Goal: Information Seeking & Learning: Find specific fact

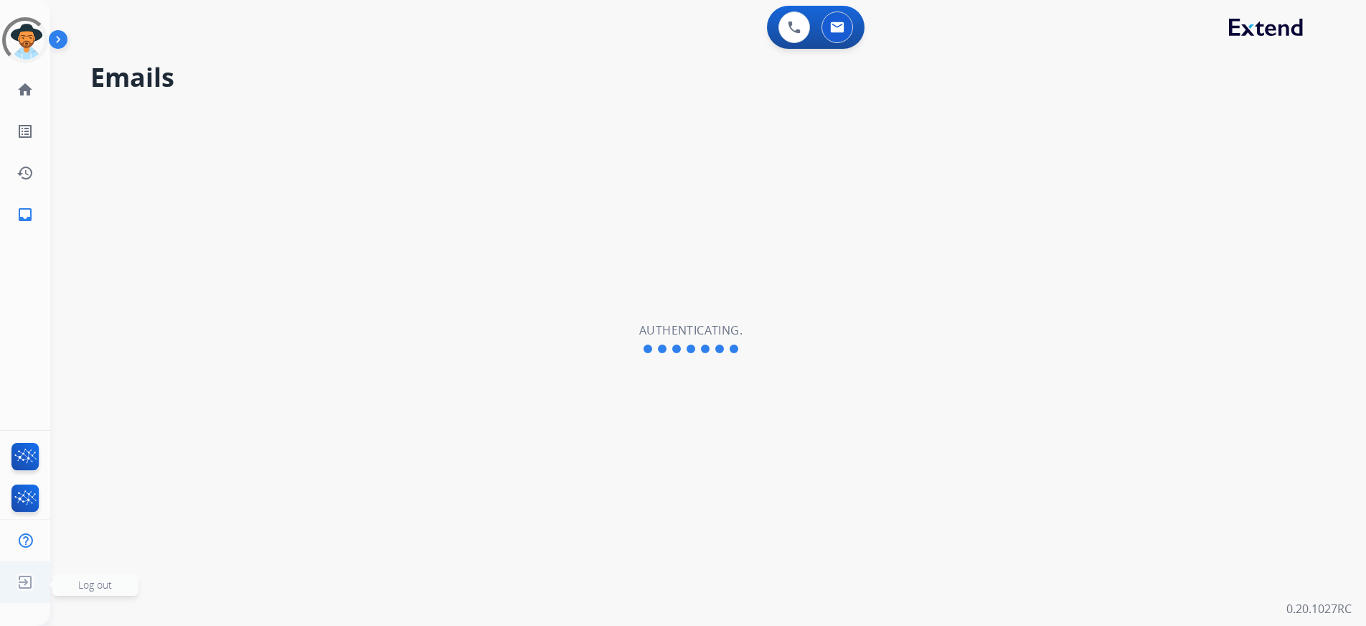
click at [21, 581] on img at bounding box center [25, 581] width 26 height 27
click at [22, 583] on img at bounding box center [25, 581] width 26 height 27
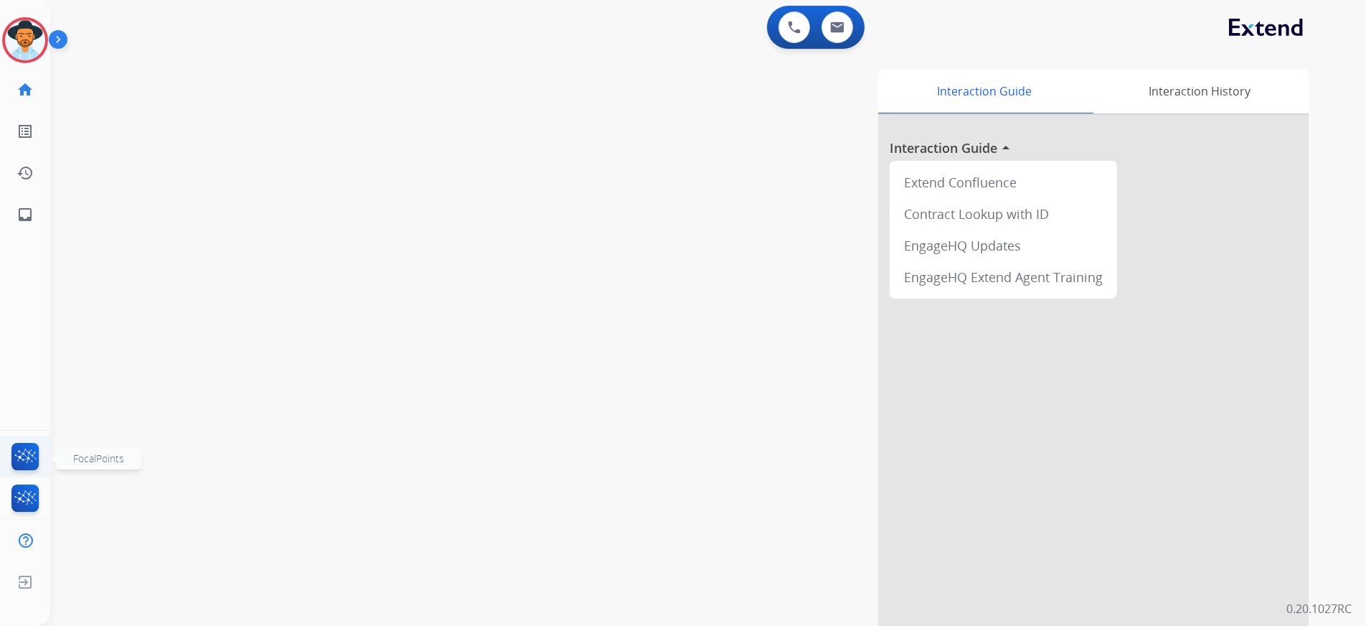
click at [27, 452] on img at bounding box center [26, 459] width 34 height 33
click at [35, 215] on link "inbox Emails" at bounding box center [25, 214] width 40 height 40
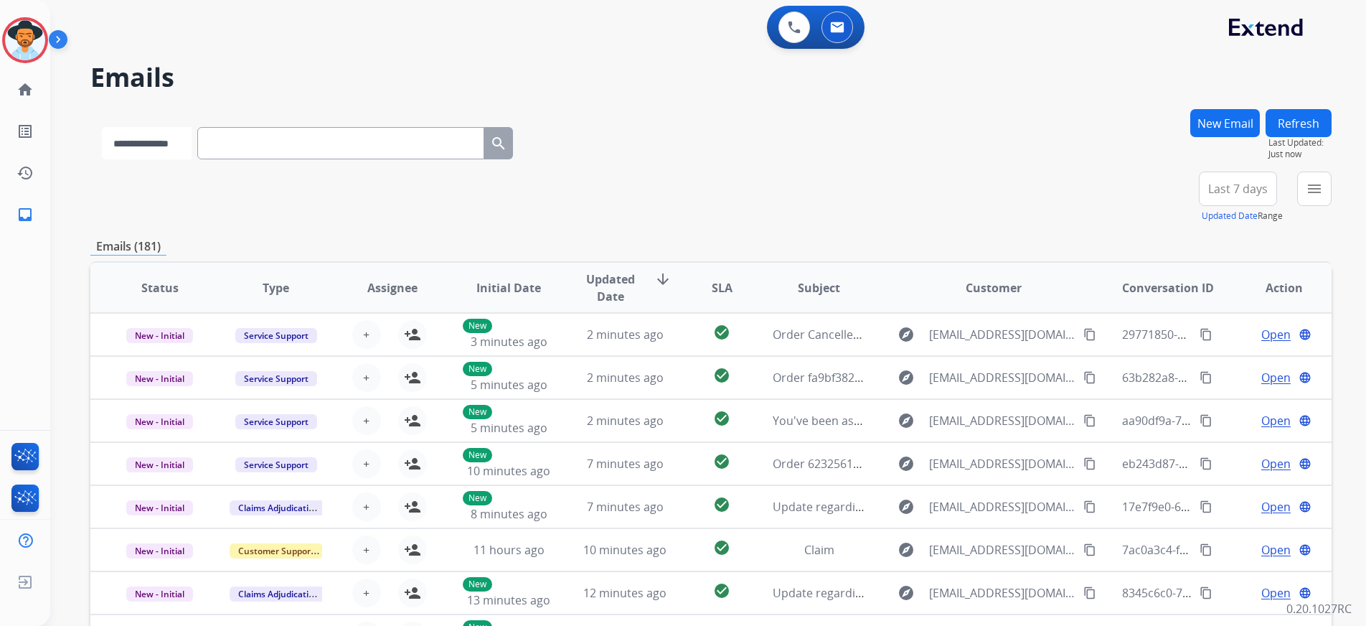
click at [184, 138] on select "**********" at bounding box center [147, 143] width 90 height 32
select select "**********"
click at [102, 127] on select "**********" at bounding box center [147, 143] width 90 height 32
click at [295, 144] on input "text" at bounding box center [342, 143] width 287 height 32
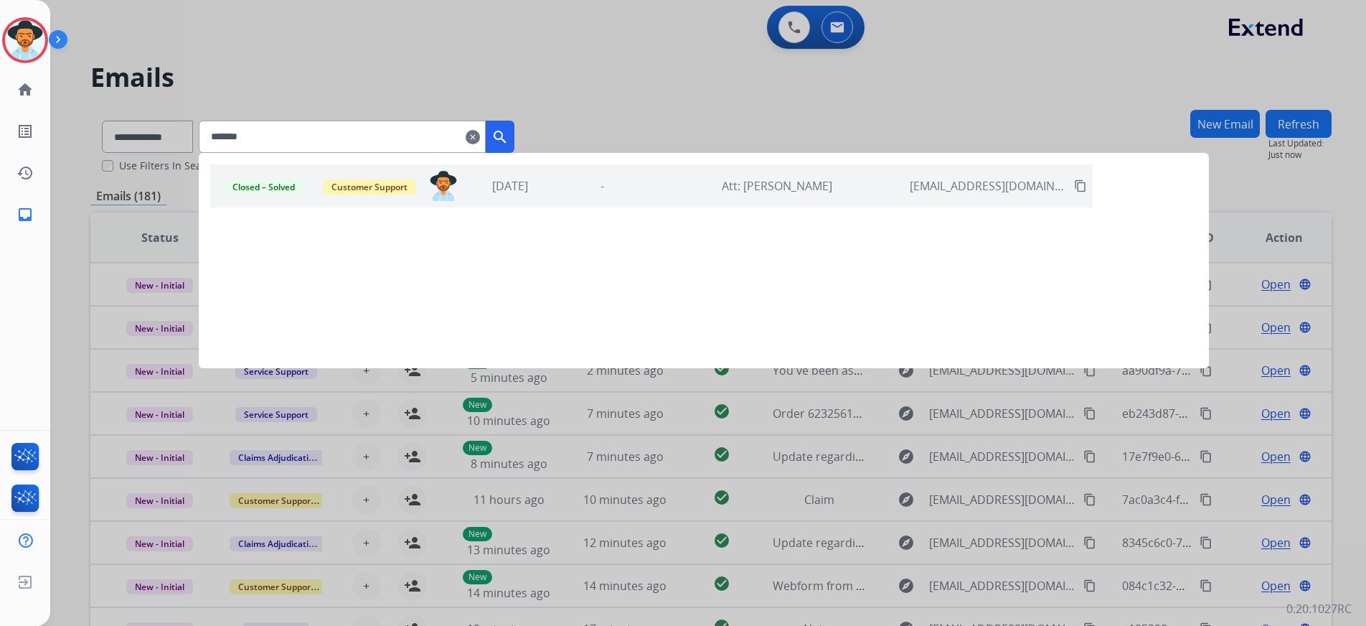
type input "*******"
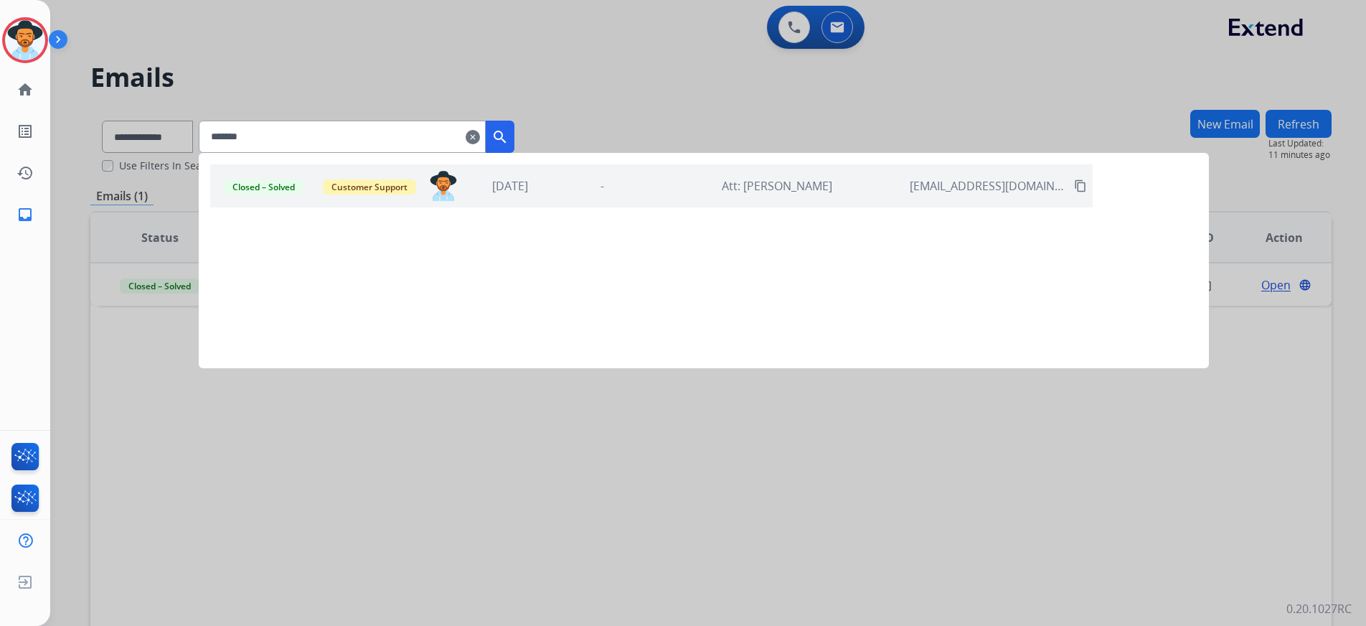
click at [731, 92] on div at bounding box center [683, 313] width 1366 height 626
select select "**********"
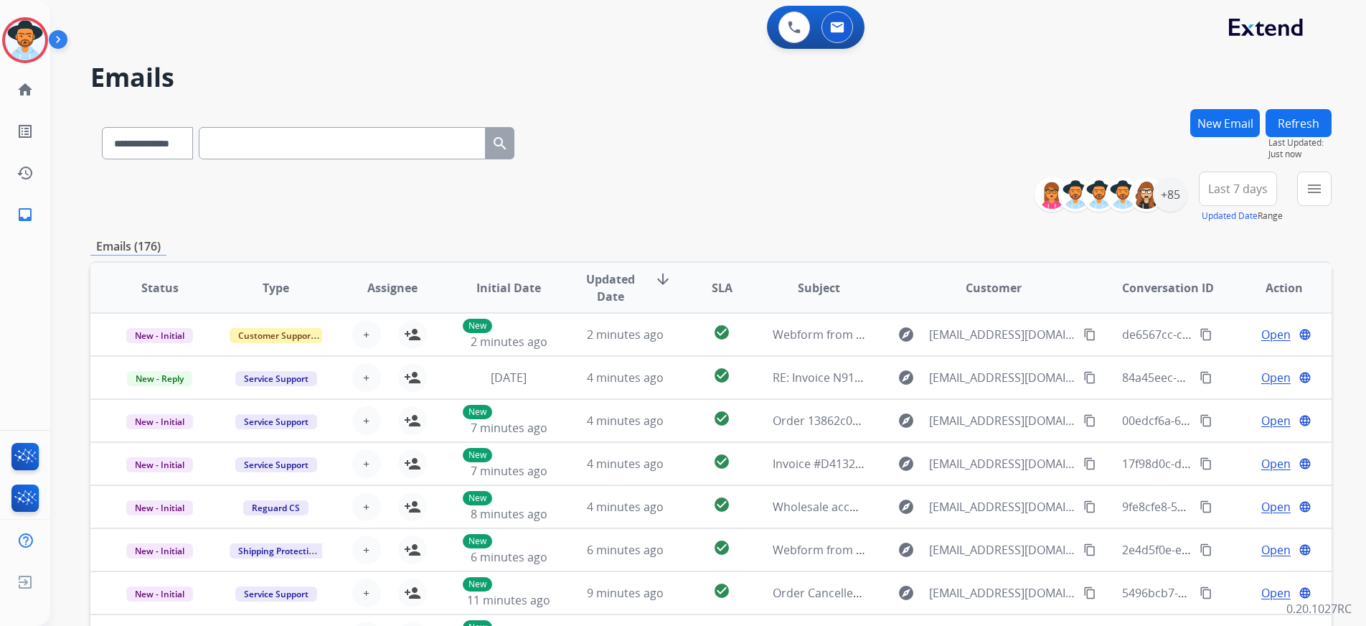
click at [298, 151] on input "text" at bounding box center [342, 143] width 287 height 32
paste input "**********"
type input "**********"
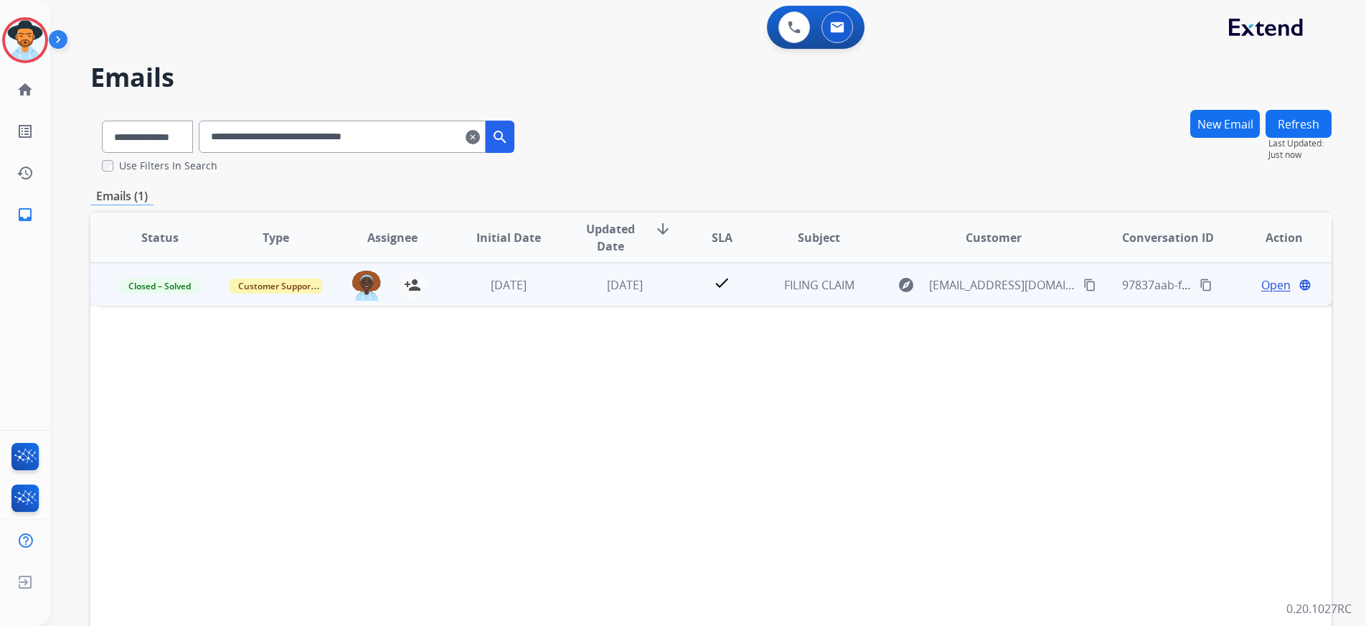
click at [1272, 286] on span "Open" at bounding box center [1275, 284] width 29 height 17
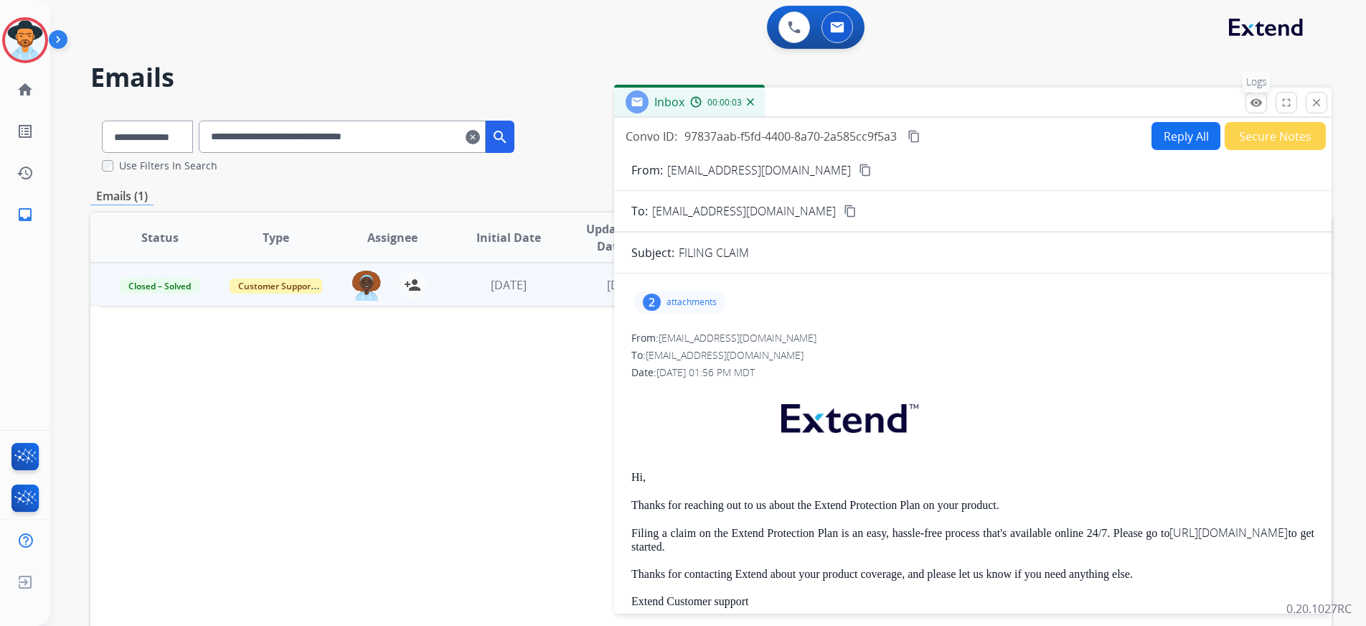
click at [1254, 105] on mat-icon "remove_red_eye" at bounding box center [1256, 102] width 13 height 13
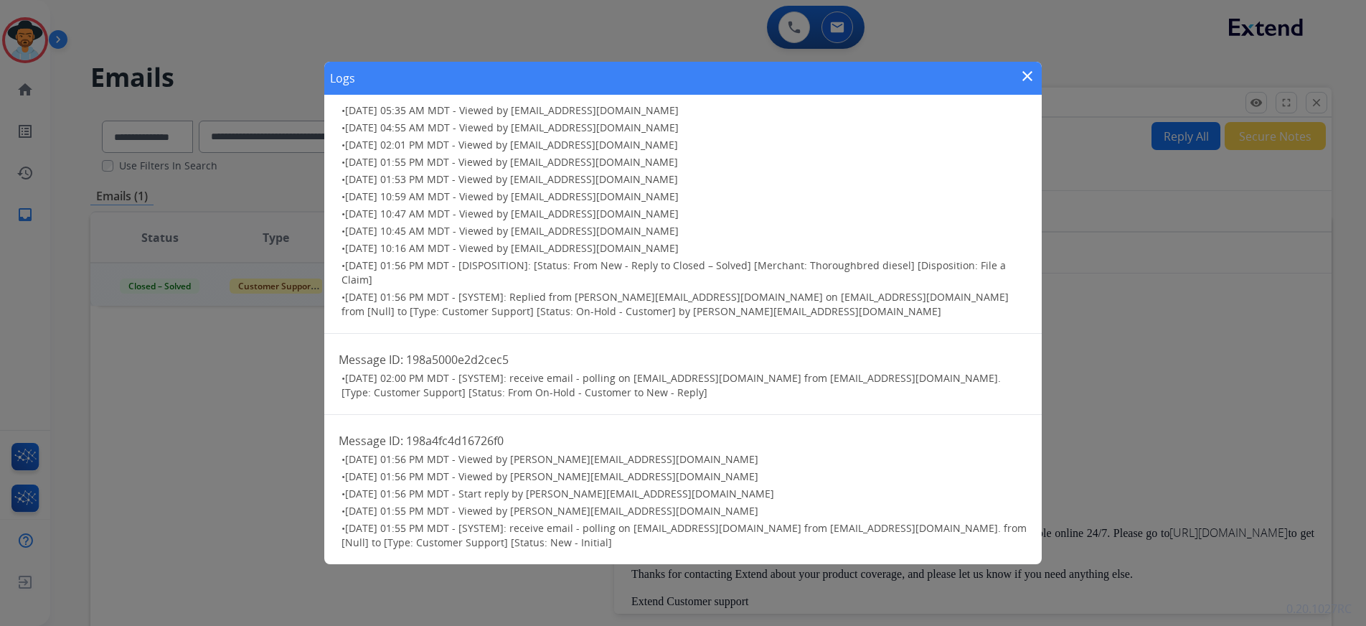
scroll to position [35, 0]
drag, startPoint x: 410, startPoint y: 528, endPoint x: 499, endPoint y: 528, distance: 89.0
click at [499, 528] on span "[DATE] 01:55 PM MDT - [SYSTEM]: receive email - polling on [EMAIL_ADDRESS][DOMA…" at bounding box center [684, 534] width 685 height 28
click at [540, 545] on h3 "• [DATE] 01:55 PM MDT - [SYSTEM]: receive email - polling on [EMAIL_ADDRESS][DO…" at bounding box center [685, 534] width 686 height 29
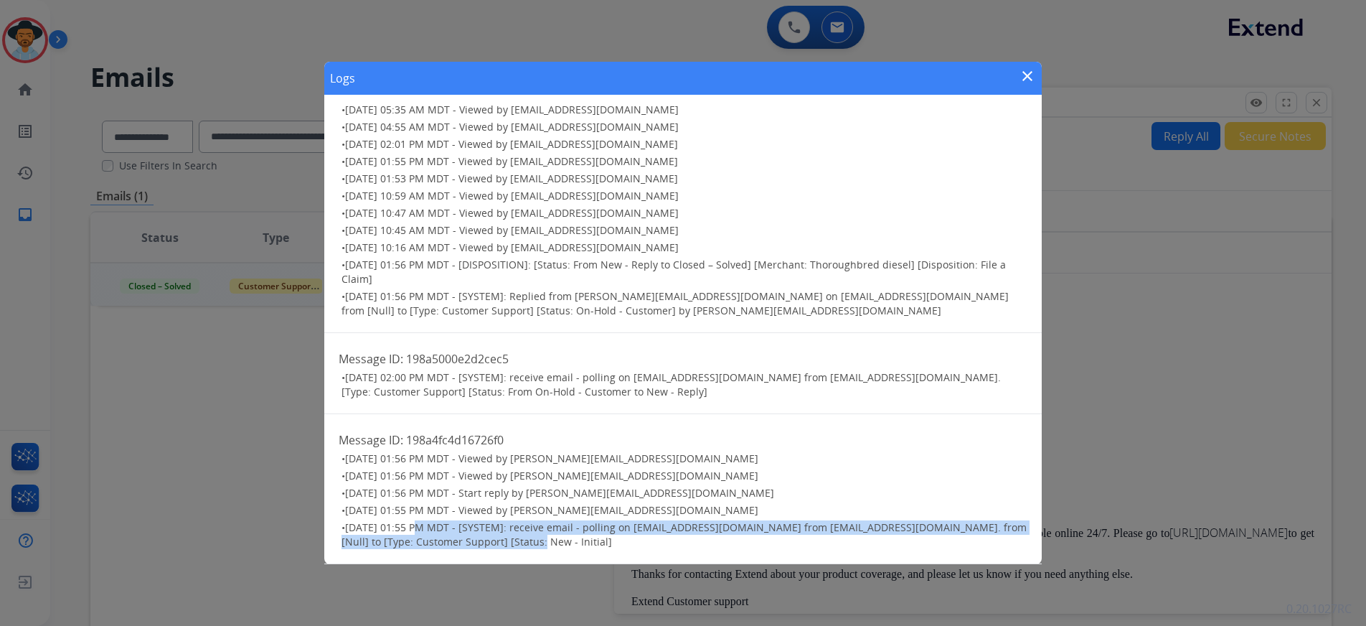
drag, startPoint x: 529, startPoint y: 545, endPoint x: 436, endPoint y: 535, distance: 93.2
click at [414, 527] on span "[DATE] 01:55 PM MDT - [SYSTEM]: receive email - polling on [EMAIL_ADDRESS][DOMA…" at bounding box center [684, 534] width 685 height 28
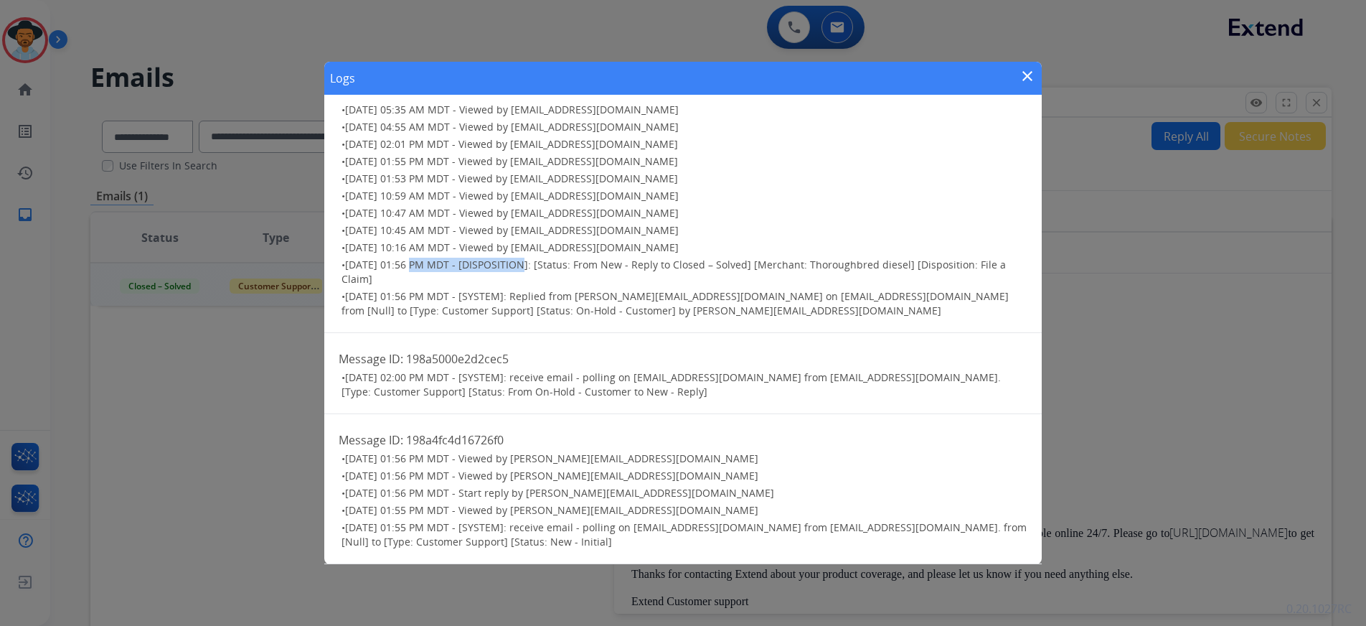
drag, startPoint x: 412, startPoint y: 265, endPoint x: 519, endPoint y: 271, distance: 107.1
click at [519, 271] on span "[DATE] 01:56 PM MDT - [DISPOSITION]: [Status: From New - Reply to Closed – Solv…" at bounding box center [674, 272] width 664 height 28
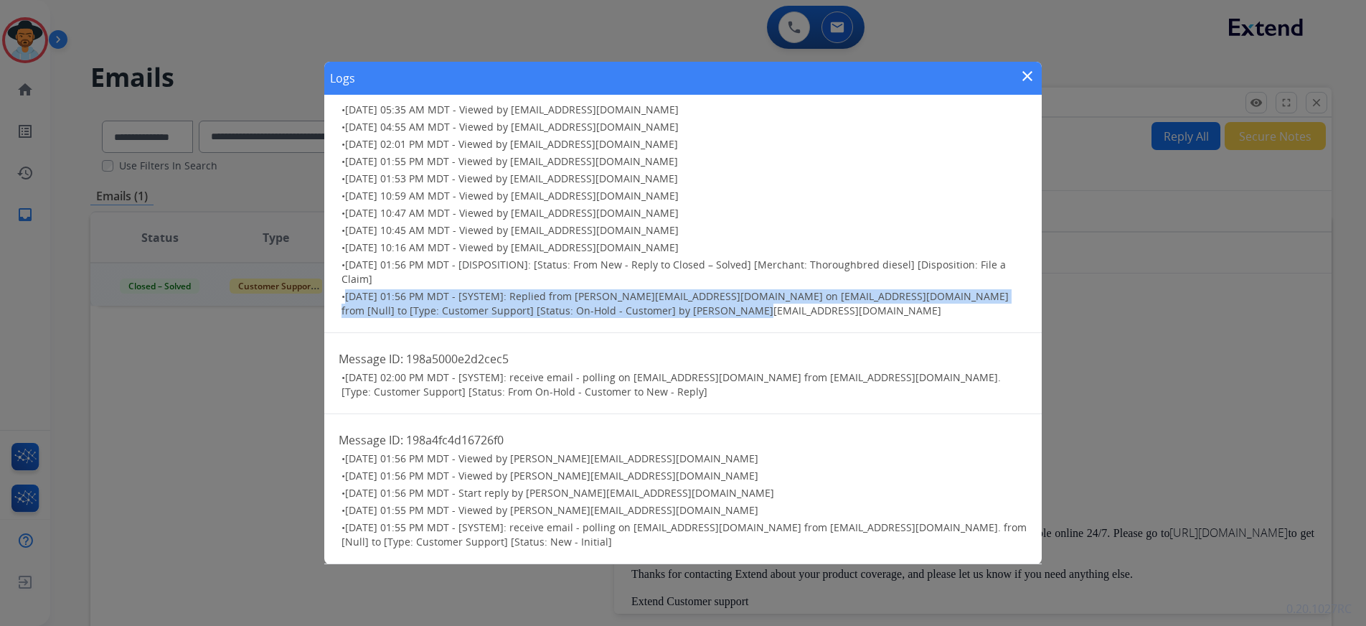
drag, startPoint x: 758, startPoint y: 311, endPoint x: 330, endPoint y: 295, distance: 428.7
click at [330, 295] on div "Message ID: 198a50185f327278 • [DATE] 05:35 AM MDT - Viewed by [EMAIL_ADDRESS][…" at bounding box center [683, 199] width 718 height 268
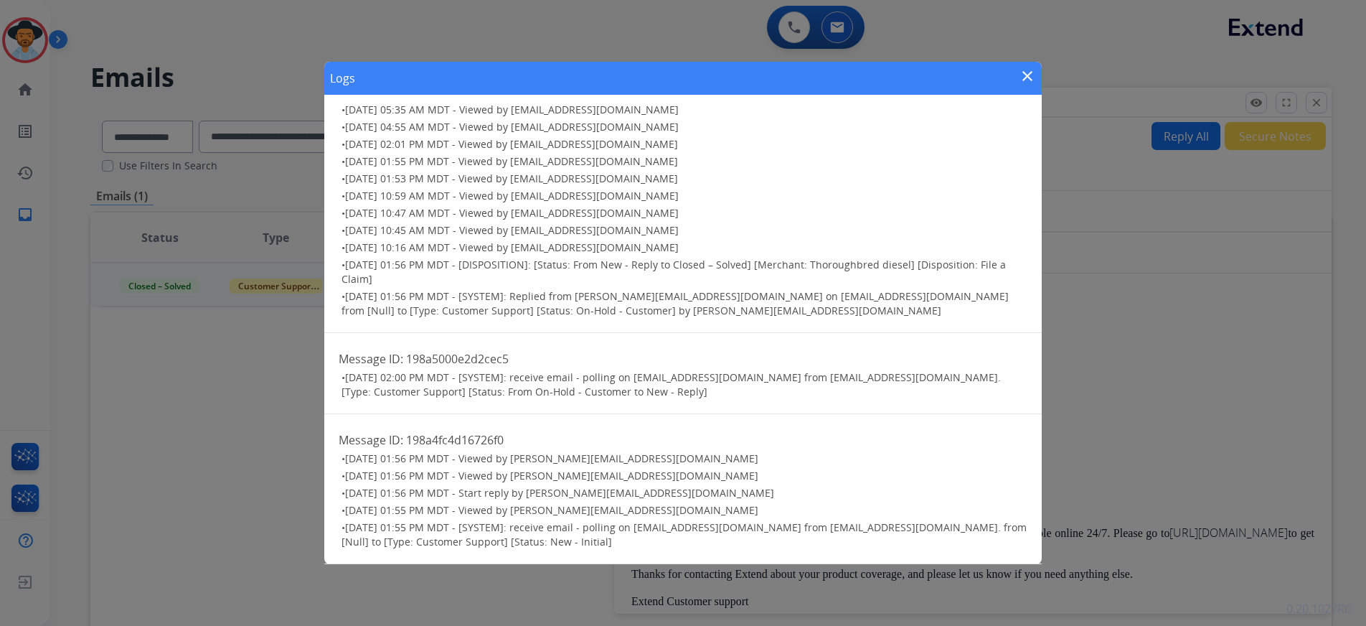
drag, startPoint x: 475, startPoint y: 311, endPoint x: 555, endPoint y: 312, distance: 79.6
click at [555, 312] on span "[DATE] 01:56 PM MDT - [SYSTEM]: Replied from [PERSON_NAME][EMAIL_ADDRESS][DOMAI…" at bounding box center [675, 303] width 667 height 28
drag, startPoint x: 565, startPoint y: 312, endPoint x: 454, endPoint y: 312, distance: 111.2
click at [451, 314] on span "[DATE] 01:56 PM MDT - [SYSTEM]: Replied from [PERSON_NAME][EMAIL_ADDRESS][DOMAI…" at bounding box center [675, 303] width 667 height 28
drag, startPoint x: 502, startPoint y: 296, endPoint x: 522, endPoint y: 298, distance: 19.5
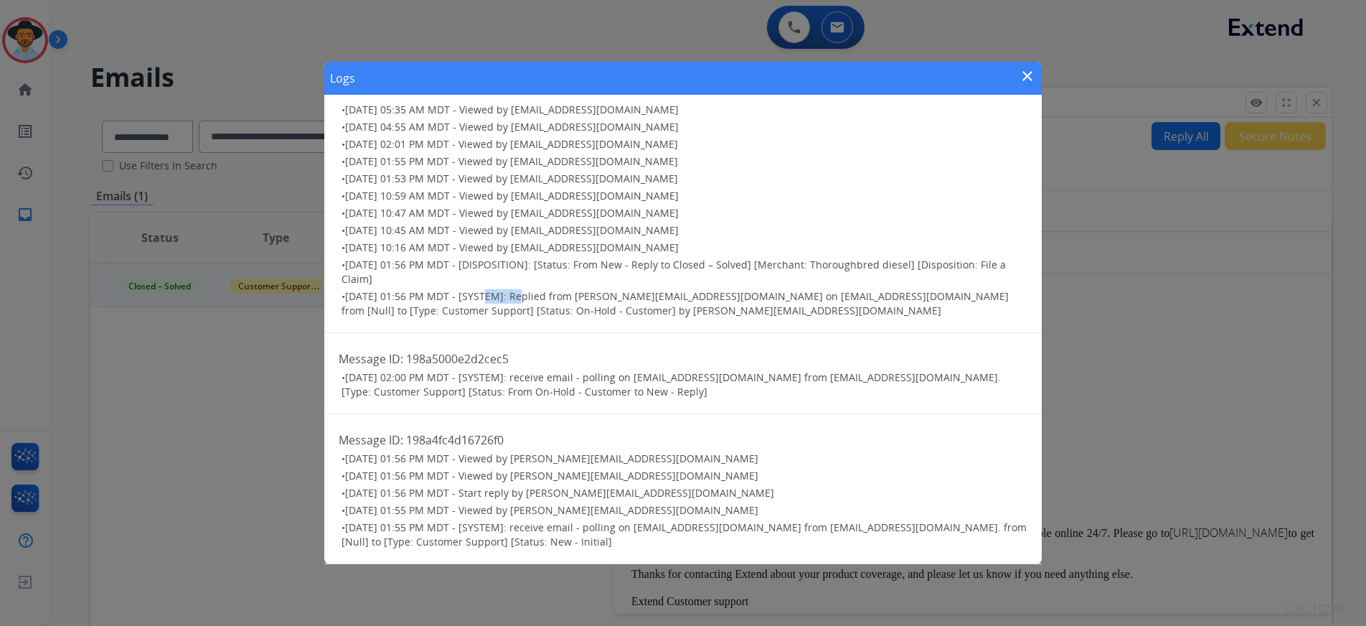
click at [522, 298] on span "[DATE] 01:56 PM MDT - [SYSTEM]: Replied from [PERSON_NAME][EMAIL_ADDRESS][DOMAI…" at bounding box center [675, 303] width 667 height 28
click at [525, 314] on span "[DATE] 01:56 PM MDT - [SYSTEM]: Replied from [PERSON_NAME][EMAIL_ADDRESS][DOMAI…" at bounding box center [675, 303] width 667 height 28
click at [495, 264] on span "[DATE] 01:56 PM MDT - [DISPOSITION]: [Status: From New - Reply to Closed – Solv…" at bounding box center [674, 272] width 664 height 28
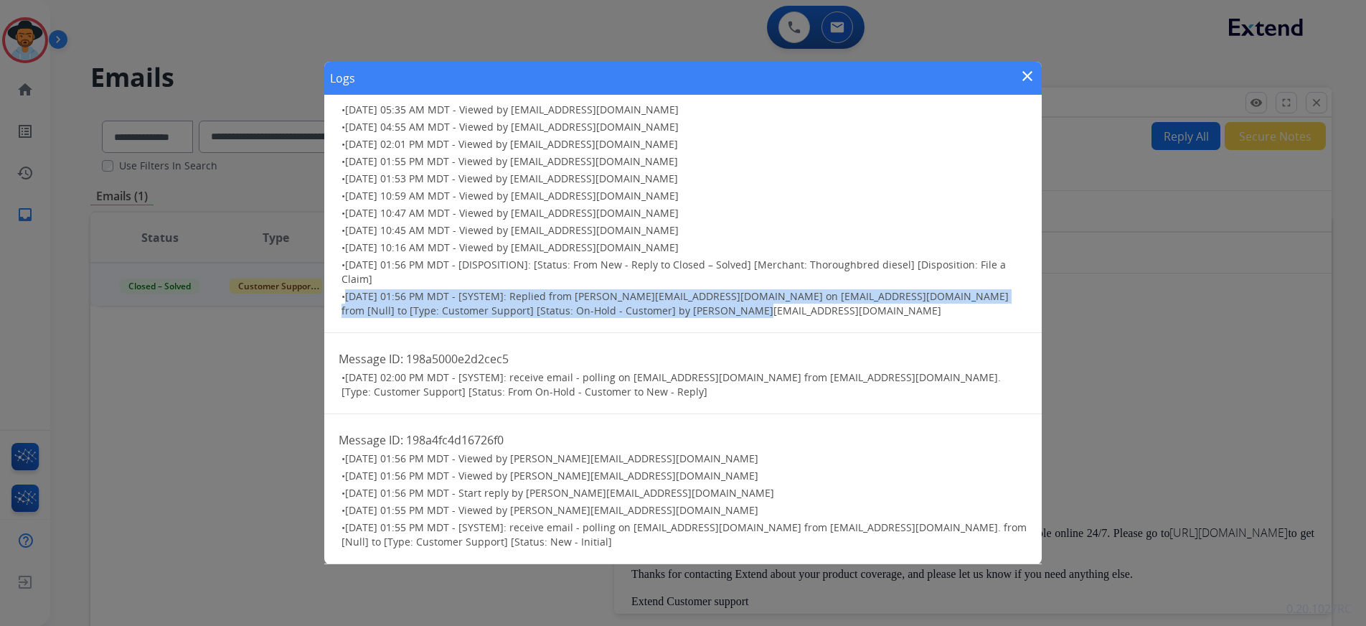
drag, startPoint x: 755, startPoint y: 310, endPoint x: 334, endPoint y: 296, distance: 421.4
click at [334, 296] on div "Message ID: 198a50185f327278 • [DATE] 05:35 AM MDT - Viewed by [EMAIL_ADDRESS][…" at bounding box center [683, 199] width 718 height 268
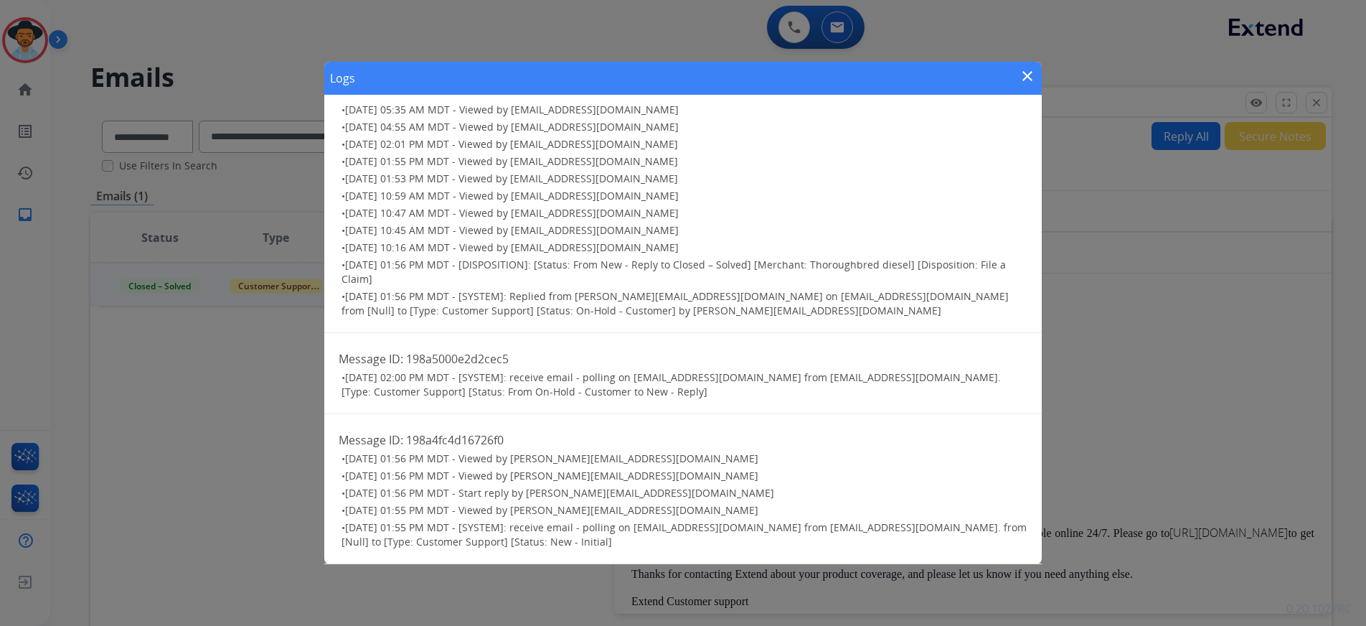
click at [481, 265] on span "[DATE] 01:56 PM MDT - [DISPOSITION]: [Status: From New - Reply to Closed – Solv…" at bounding box center [674, 272] width 664 height 28
drag, startPoint x: 685, startPoint y: 265, endPoint x: 657, endPoint y: 269, distance: 29.0
click at [657, 267] on span "[DATE] 01:56 PM MDT - [DISPOSITION]: [Status: From New - Reply to Closed – Solv…" at bounding box center [674, 272] width 664 height 28
click at [1026, 74] on mat-icon "close" at bounding box center [1027, 75] width 17 height 17
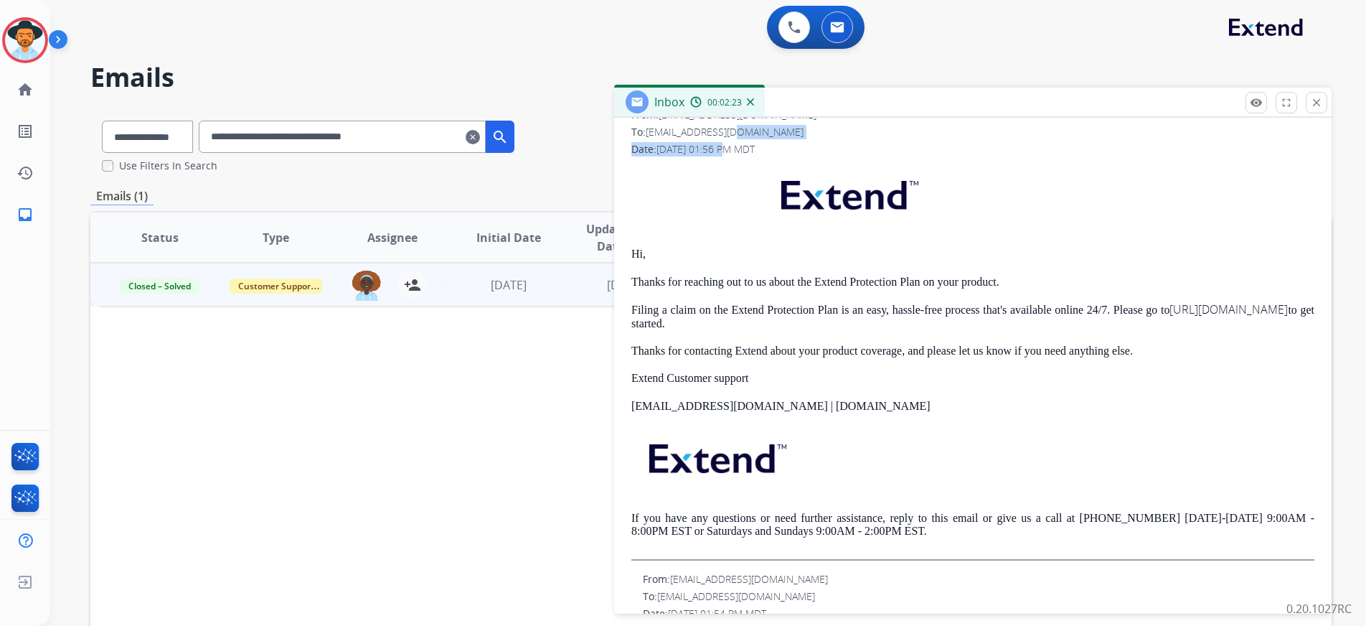
scroll to position [221, 0]
drag, startPoint x: 725, startPoint y: 136, endPoint x: 842, endPoint y: 299, distance: 200.5
click at [755, 157] on span "[DATE] 01:56 PM MDT" at bounding box center [706, 151] width 98 height 14
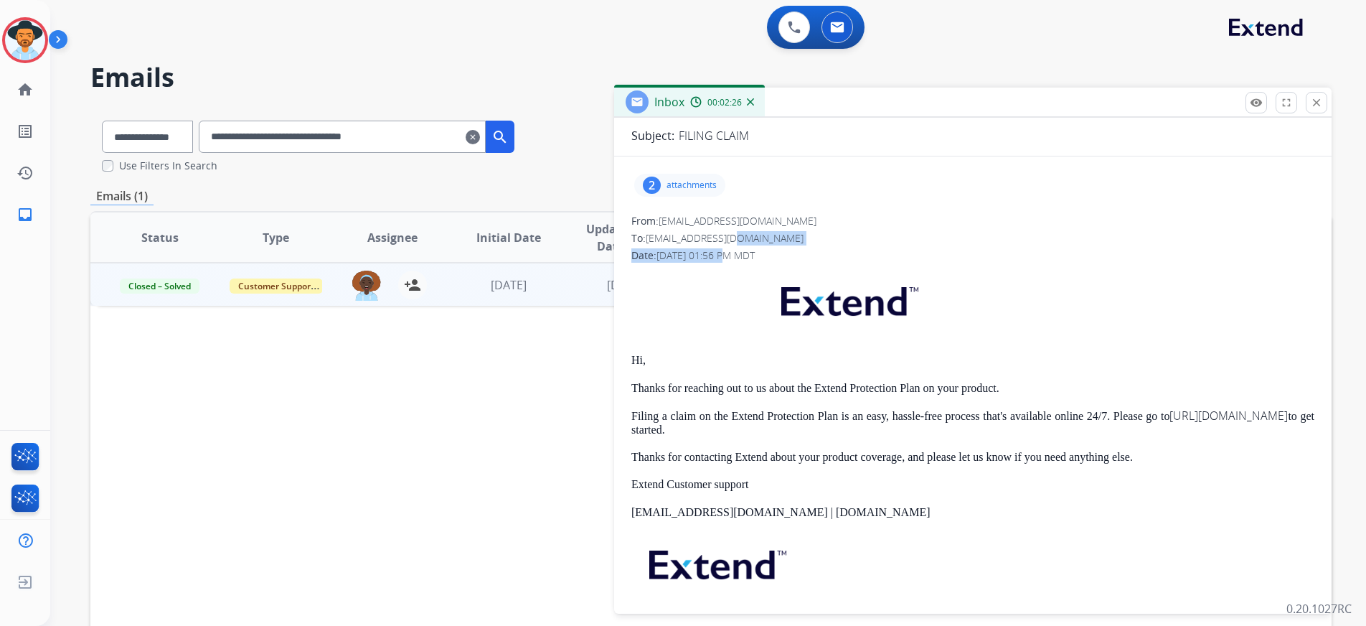
scroll to position [116, 0]
click at [1254, 108] on mat-icon "remove_red_eye" at bounding box center [1256, 102] width 13 height 13
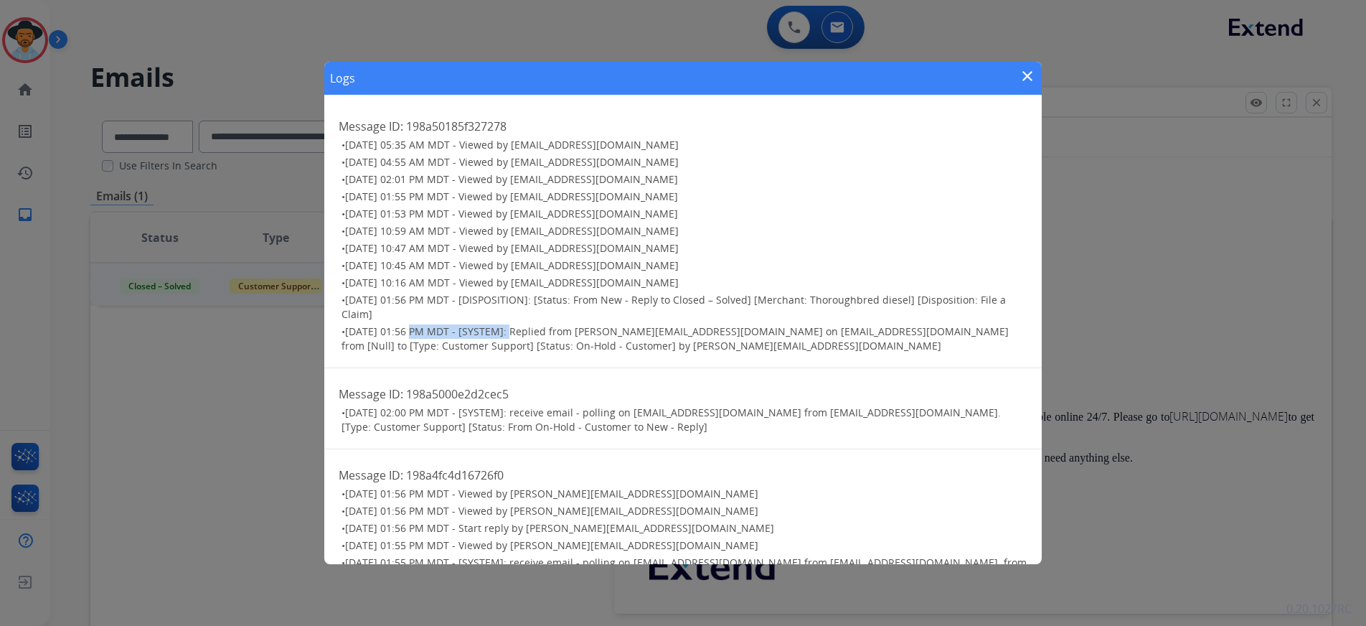
drag, startPoint x: 410, startPoint y: 330, endPoint x: 506, endPoint y: 330, distance: 95.4
click at [506, 330] on span "[DATE] 01:56 PM MDT - [SYSTEM]: Replied from [PERSON_NAME][EMAIL_ADDRESS][DOMAI…" at bounding box center [675, 338] width 667 height 28
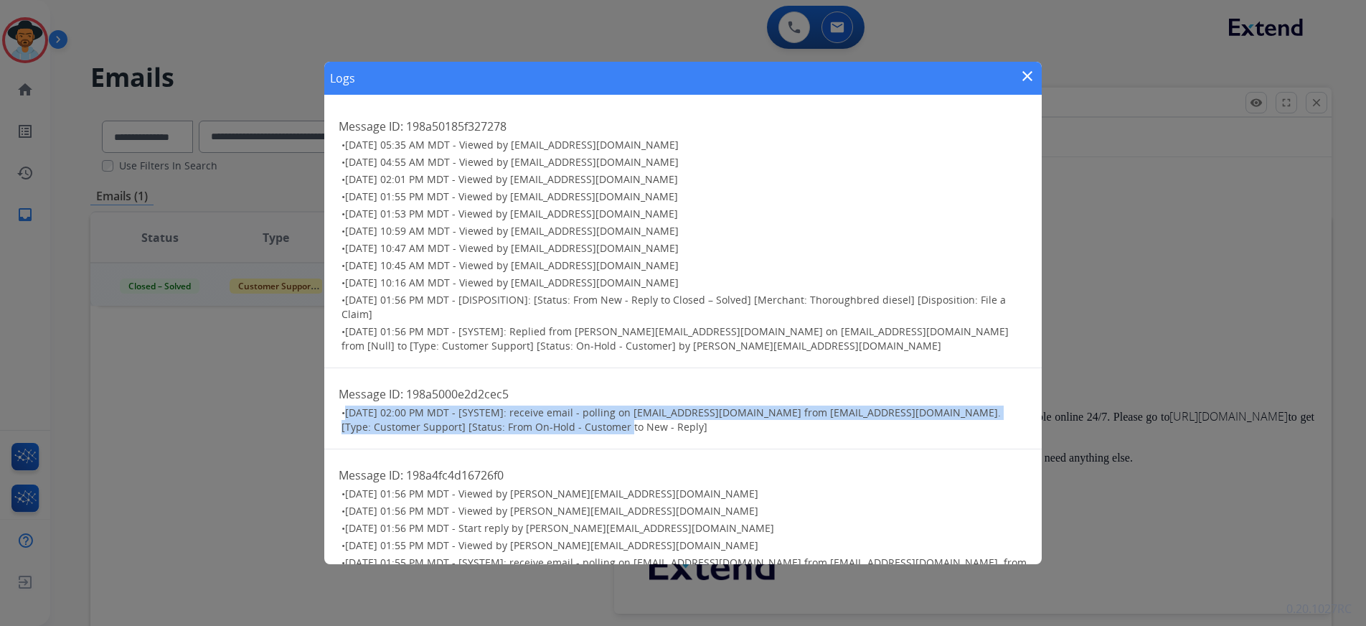
drag, startPoint x: 601, startPoint y: 427, endPoint x: 348, endPoint y: 408, distance: 254.0
click at [339, 405] on ul "• [DATE] 02:00 PM MDT - [SYSTEM]: receive email - polling on [EMAIL_ADDRESS][DO…" at bounding box center [683, 419] width 689 height 29
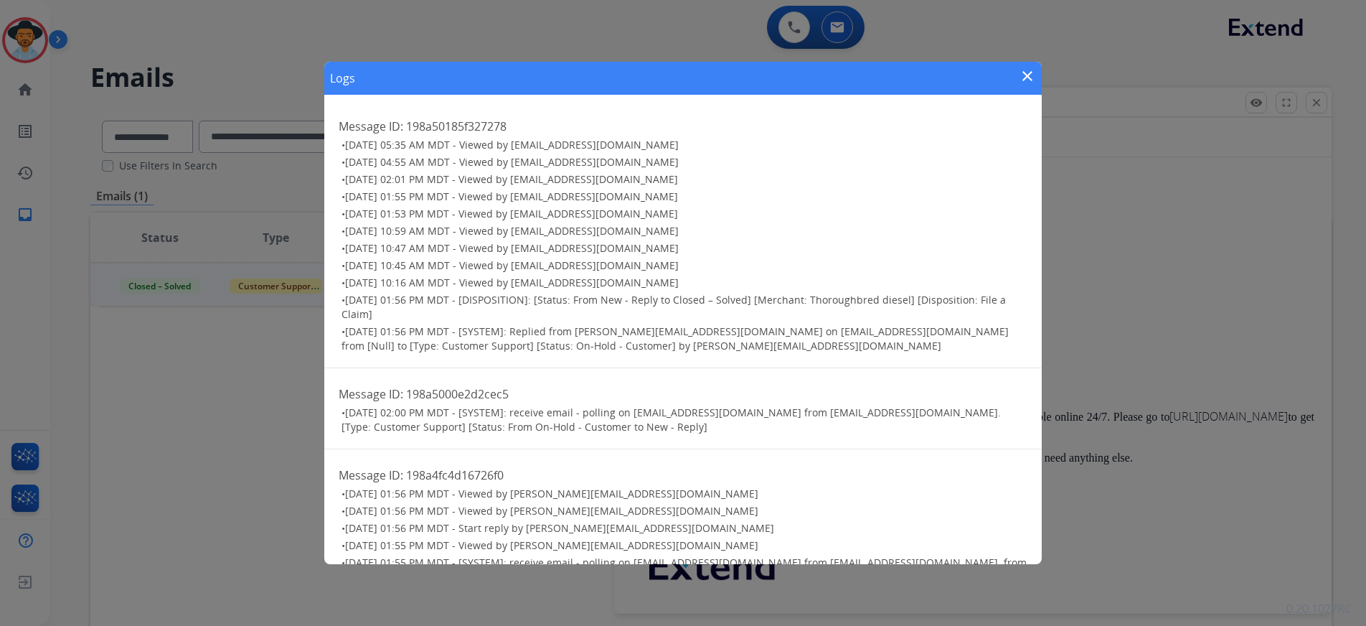
click at [422, 412] on span "[DATE] 02:00 PM MDT - [SYSTEM]: receive email - polling on [EMAIL_ADDRESS][DOMA…" at bounding box center [671, 419] width 659 height 28
drag, startPoint x: 762, startPoint y: 303, endPoint x: 686, endPoint y: 295, distance: 76.5
click at [686, 295] on span "[DATE] 01:56 PM MDT - [DISPOSITION]: [Status: From New - Reply to Closed – Solv…" at bounding box center [674, 307] width 664 height 28
drag, startPoint x: 340, startPoint y: 297, endPoint x: 567, endPoint y: 316, distance: 227.6
click at [567, 316] on ul "• [DATE] 05:35 AM MDT - Viewed by [EMAIL_ADDRESS][DOMAIN_NAME] • [DATE] 04:55 A…" at bounding box center [683, 245] width 689 height 215
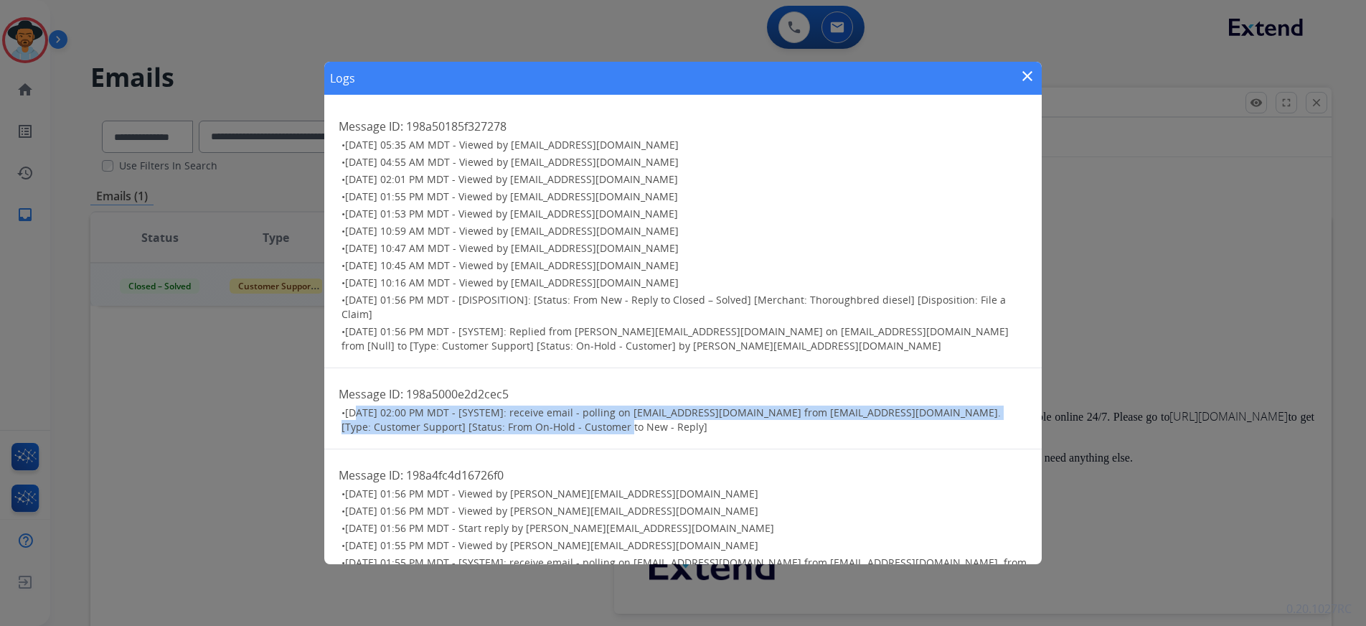
drag, startPoint x: 357, startPoint y: 413, endPoint x: 611, endPoint y: 429, distance: 255.3
click at [611, 429] on h3 "• [DATE] 02:00 PM MDT - [SYSTEM]: receive email - polling on [EMAIL_ADDRESS][DO…" at bounding box center [685, 419] width 686 height 29
drag, startPoint x: 347, startPoint y: 413, endPoint x: 573, endPoint y: 447, distance: 227.9
click at [573, 447] on div "Message ID: 198a5000e2d2cec5 • [DATE] 02:00 PM MDT - [SYSTEM]: receive email - …" at bounding box center [683, 408] width 718 height 81
click at [1032, 73] on mat-icon "close" at bounding box center [1027, 75] width 17 height 17
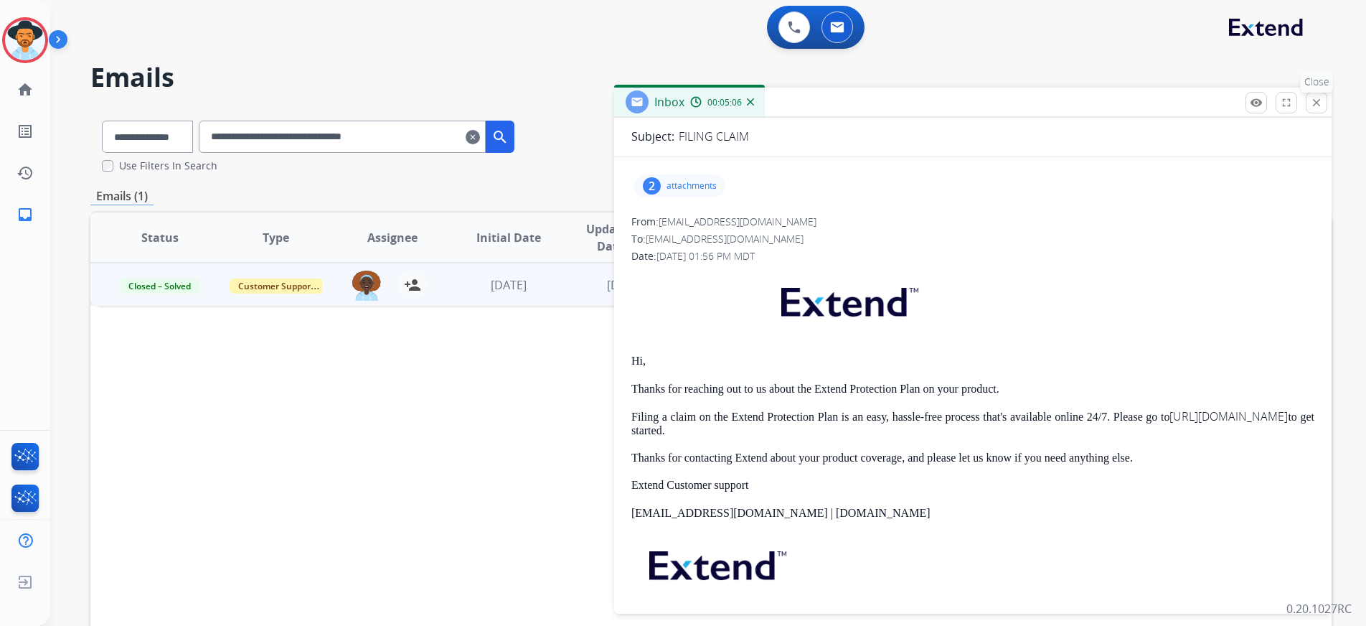
click at [1319, 103] on mat-icon "close" at bounding box center [1316, 102] width 13 height 13
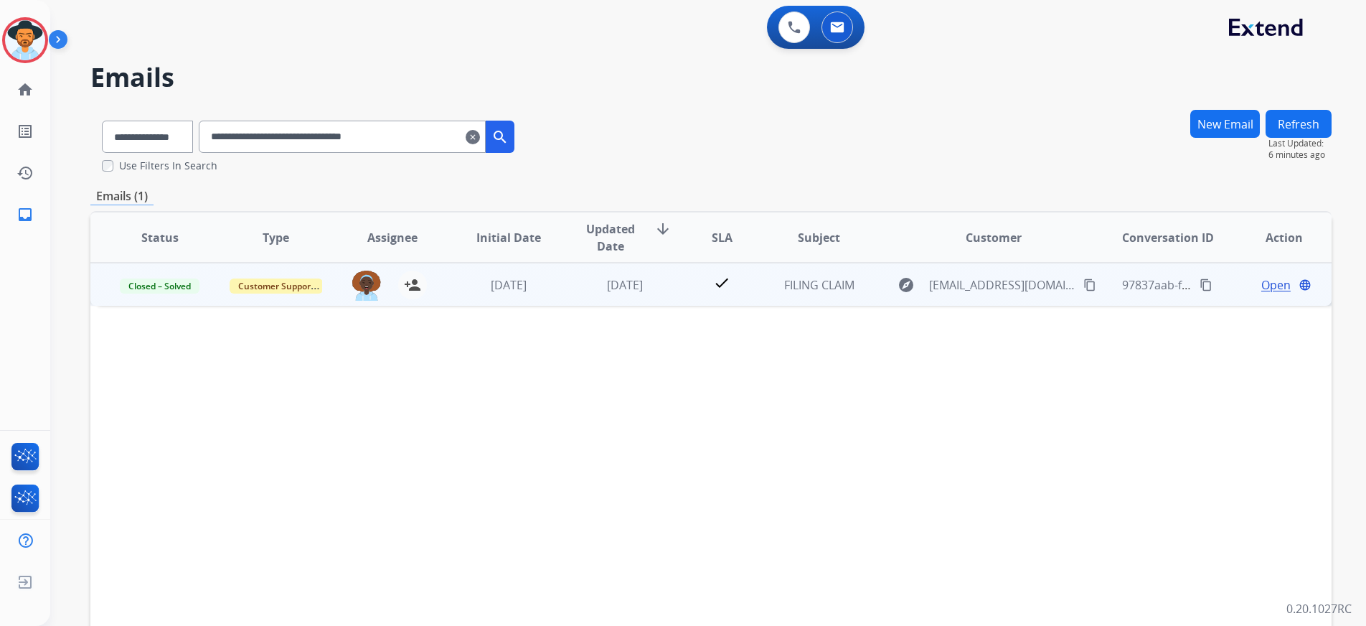
click at [1200, 286] on mat-icon "content_copy" at bounding box center [1206, 284] width 13 height 13
click at [1261, 287] on span "Open" at bounding box center [1275, 284] width 29 height 17
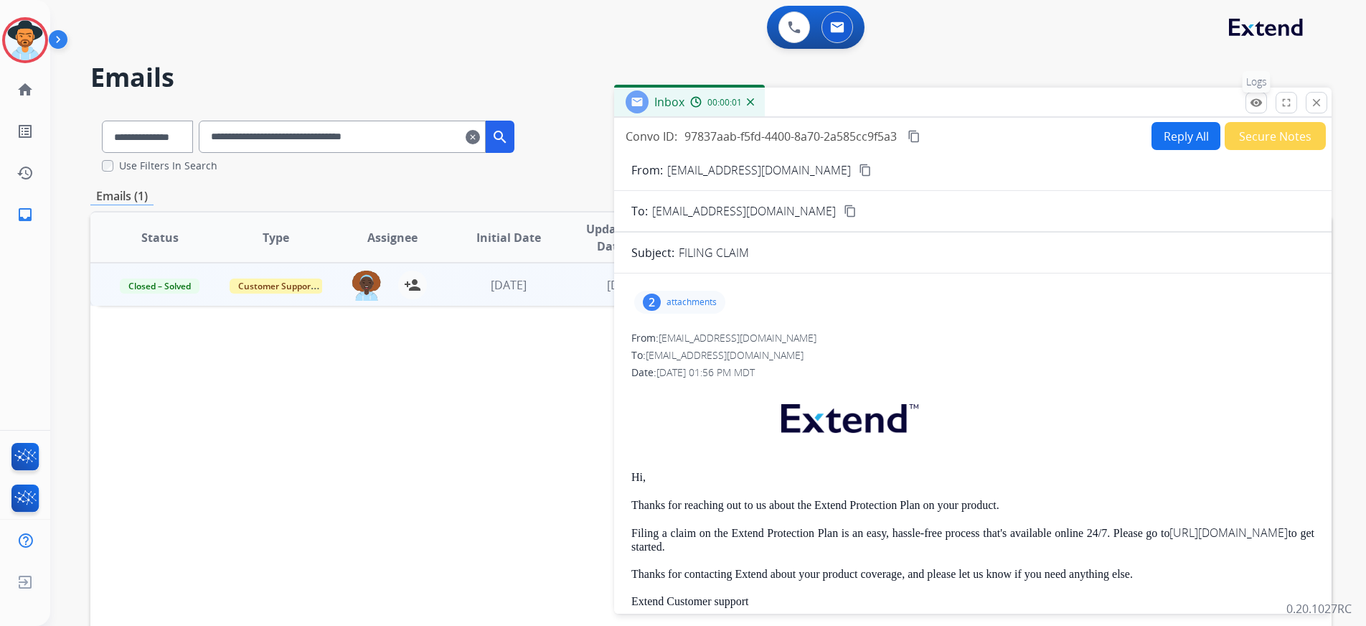
click at [1255, 111] on button "remove_red_eye Logs" at bounding box center [1257, 103] width 22 height 22
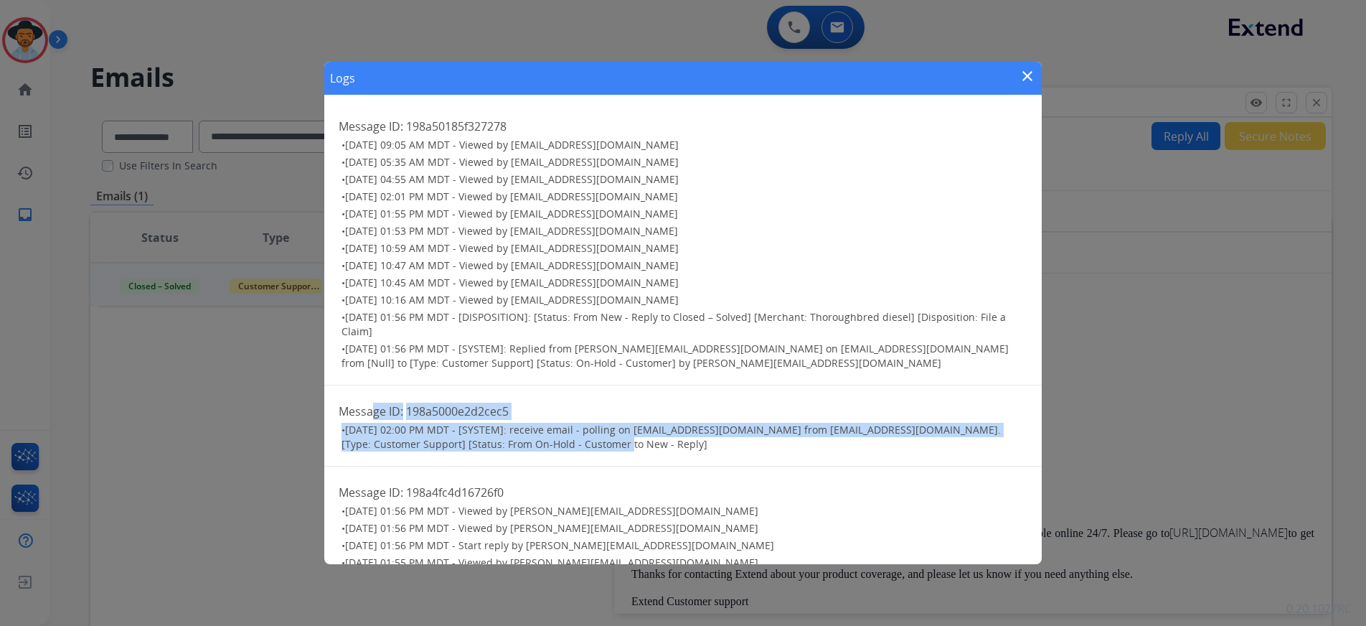
drag, startPoint x: 380, startPoint y: 415, endPoint x: 580, endPoint y: 451, distance: 204.0
click at [580, 451] on div "Message ID: 198a5000e2d2cec5 • [DATE] 02:00 PM MDT - [SYSTEM]: receive email - …" at bounding box center [683, 425] width 718 height 81
click at [1030, 77] on mat-icon "close" at bounding box center [1027, 75] width 17 height 17
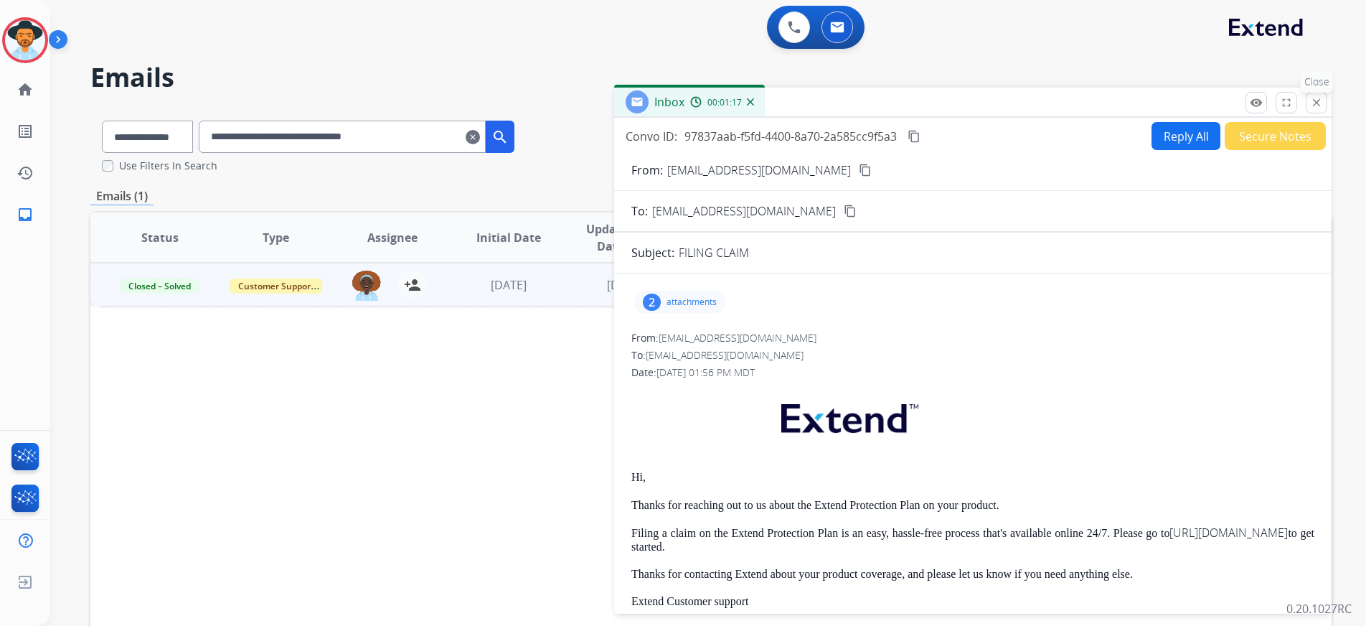
click at [1318, 105] on mat-icon "close" at bounding box center [1316, 102] width 13 height 13
